Goal: Information Seeking & Learning: Understand process/instructions

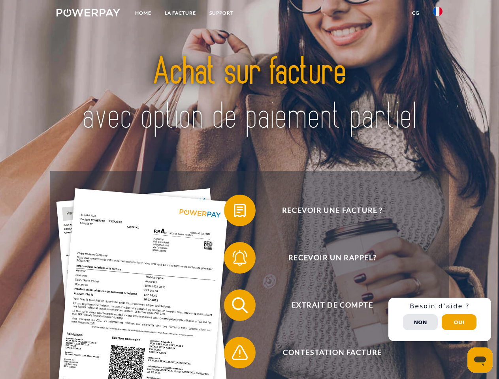
click at [88, 14] on img at bounding box center [88, 13] width 64 height 8
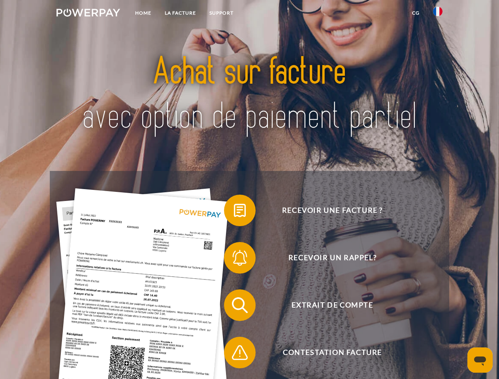
click at [437, 14] on img at bounding box center [437, 11] width 9 height 9
click at [415, 13] on link "CG" at bounding box center [415, 13] width 21 height 14
click at [234, 212] on span at bounding box center [227, 210] width 39 height 39
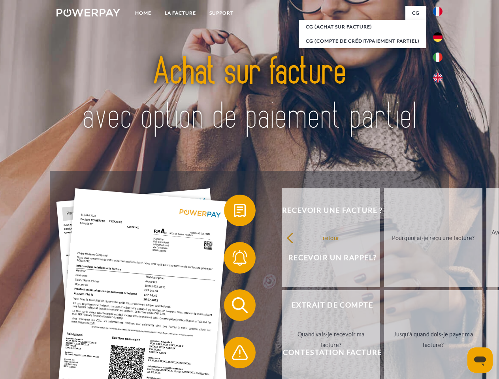
click at [234, 259] on div "Recevoir une facture ? Recevoir un rappel? Extrait de compte retour" at bounding box center [249, 329] width 399 height 316
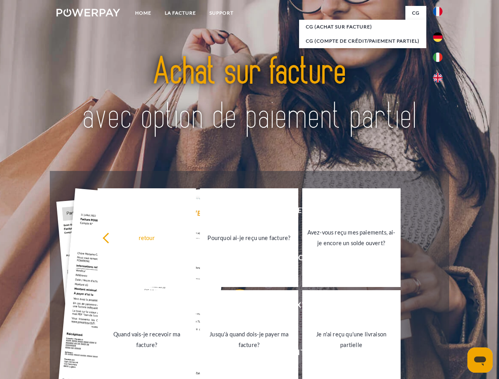
click at [234, 307] on link "Jusqu'à quand dois-je payer ma facture?" at bounding box center [249, 339] width 98 height 99
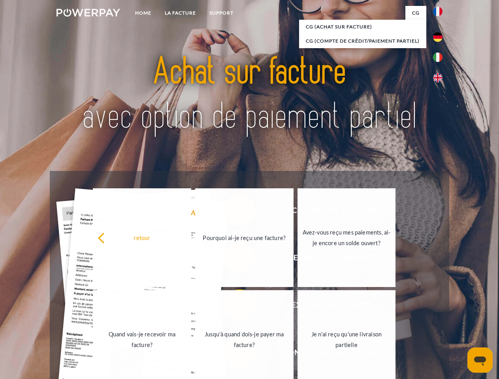
click at [297, 354] on link "Je n'ai reçu qu'une livraison partielle" at bounding box center [346, 339] width 98 height 99
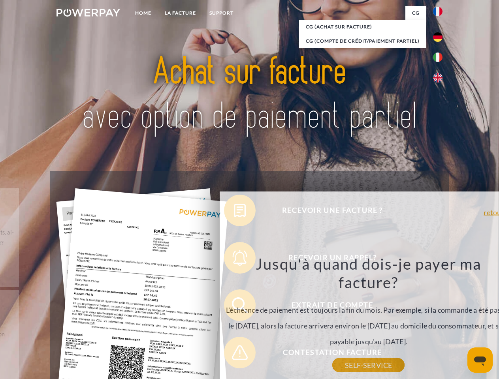
click at [439, 319] on div "Recevoir une facture ? Recevoir un rappel? Extrait de compte retour" at bounding box center [249, 329] width 399 height 316
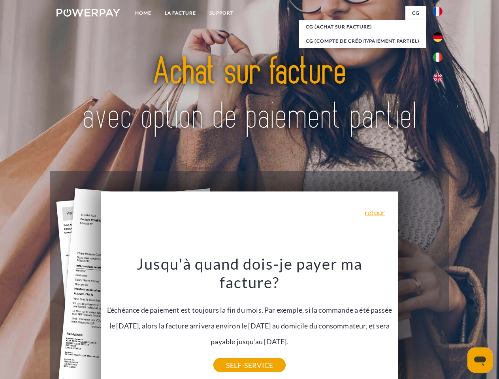
click at [420, 321] on span "Extrait de compte" at bounding box center [331, 305] width 193 height 32
click at [459, 322] on header "Home LA FACTURE Support" at bounding box center [249, 272] width 499 height 545
